Goal: Task Accomplishment & Management: Use online tool/utility

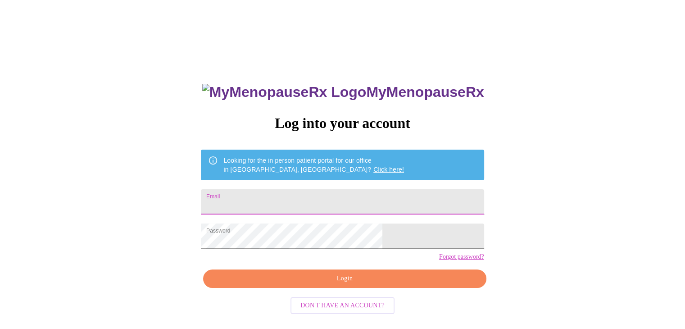
click at [281, 193] on input "Email" at bounding box center [342, 201] width 283 height 25
type input "suzyholland@ymail.com"
click at [324, 284] on span "Login" at bounding box center [344, 278] width 262 height 11
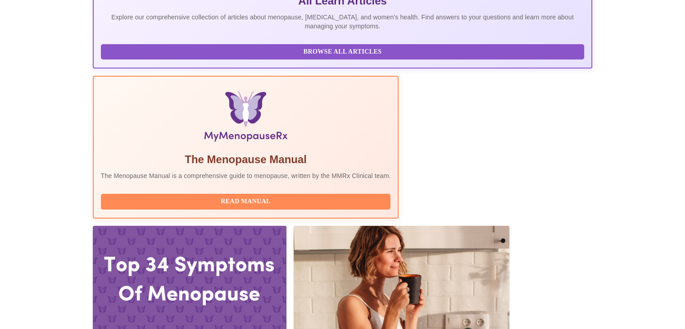
scroll to position [237, 0]
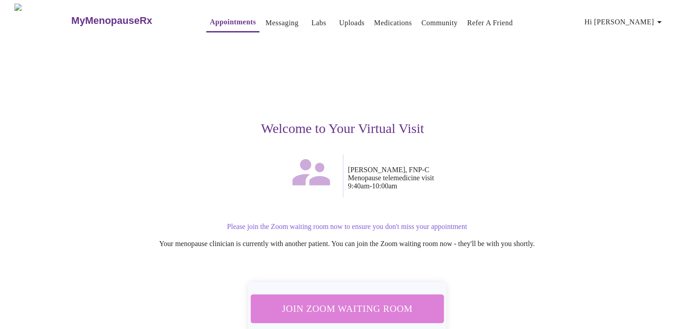
click at [359, 307] on span "Join Zoom Waiting Room" at bounding box center [346, 308] width 169 height 17
